Goal: Information Seeking & Learning: Learn about a topic

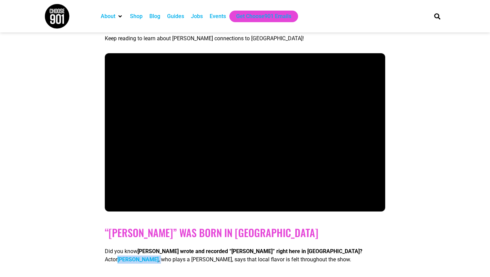
scroll to position [393, 0]
click at [58, 20] on img at bounding box center [57, 16] width 26 height 26
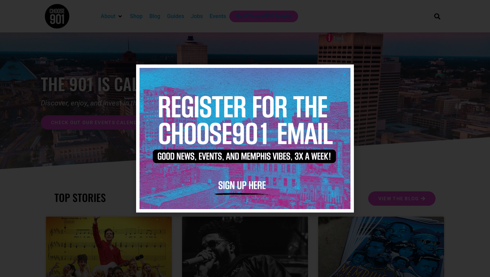
click at [343, 74] on icon "Close" at bounding box center [344, 73] width 5 height 5
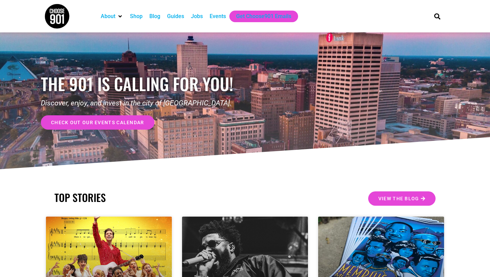
click at [137, 19] on div "Shop" at bounding box center [136, 16] width 13 height 8
click at [159, 17] on div "Blog" at bounding box center [155, 16] width 11 height 8
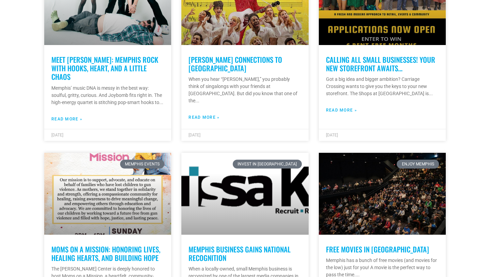
scroll to position [243, 0]
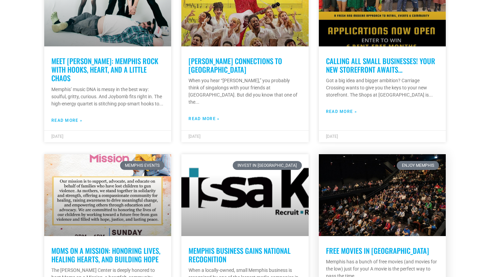
click at [353, 246] on link "Free Movies in Memphis" at bounding box center [377, 250] width 103 height 11
